Goal: Information Seeking & Learning: Find specific fact

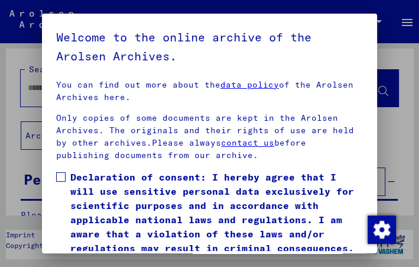
scroll to position [295, 0]
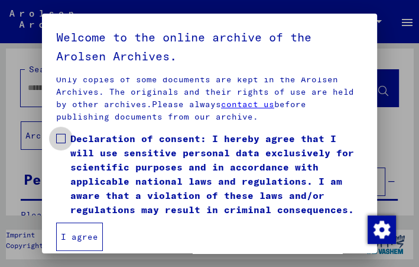
click at [57, 134] on span at bounding box center [60, 138] width 9 height 9
click at [91, 230] on button "I agree" at bounding box center [79, 236] width 47 height 28
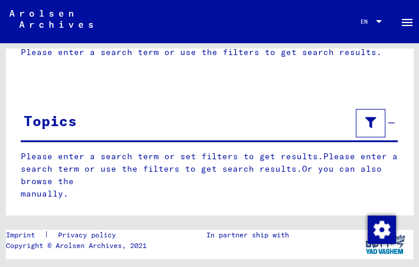
scroll to position [0, 0]
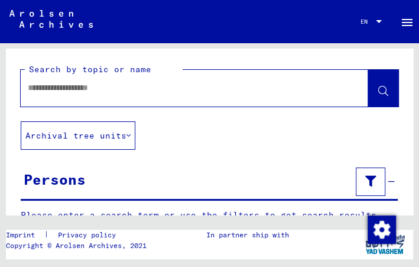
click at [172, 98] on div at bounding box center [180, 88] width 319 height 27
click at [125, 89] on input "text" at bounding box center [184, 88] width 312 height 12
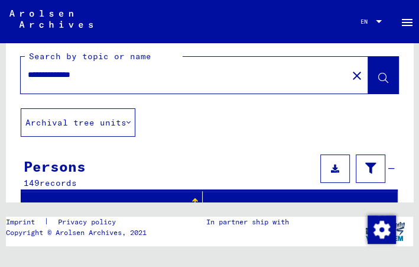
click at [28, 73] on input "**********" at bounding box center [184, 75] width 312 height 12
type input "**********"
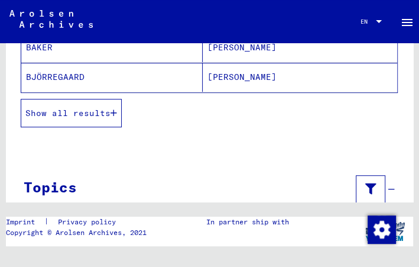
scroll to position [311, 0]
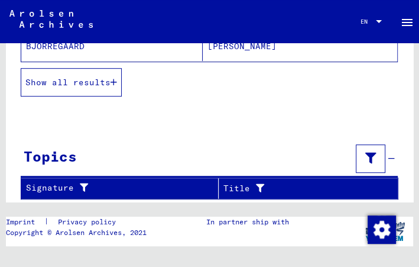
click at [63, 77] on span "Show all results" at bounding box center [67, 82] width 85 height 11
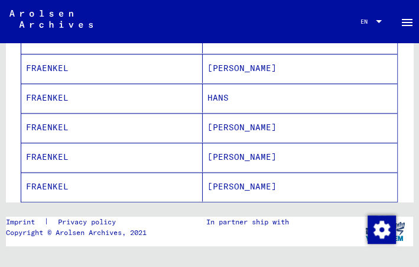
scroll to position [527, 0]
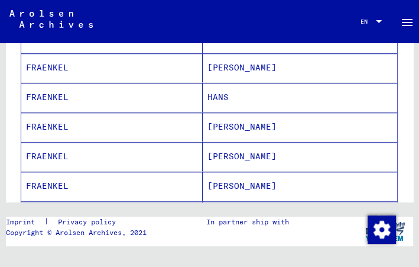
click at [118, 112] on mat-cell "FRAENKEL" at bounding box center [112, 126] width 182 height 29
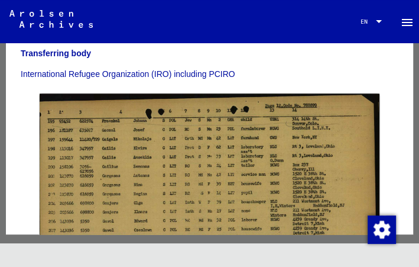
scroll to position [351, 0]
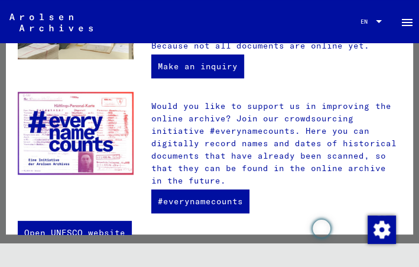
scroll to position [553, 0]
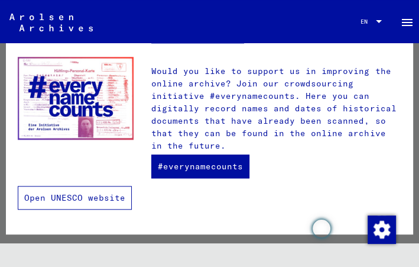
click at [70, 191] on link "Open UNESCO website" at bounding box center [75, 198] width 114 height 24
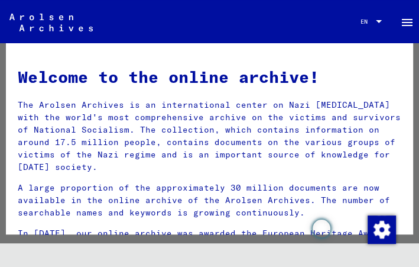
scroll to position [0, 0]
